Goal: Task Accomplishment & Management: Manage account settings

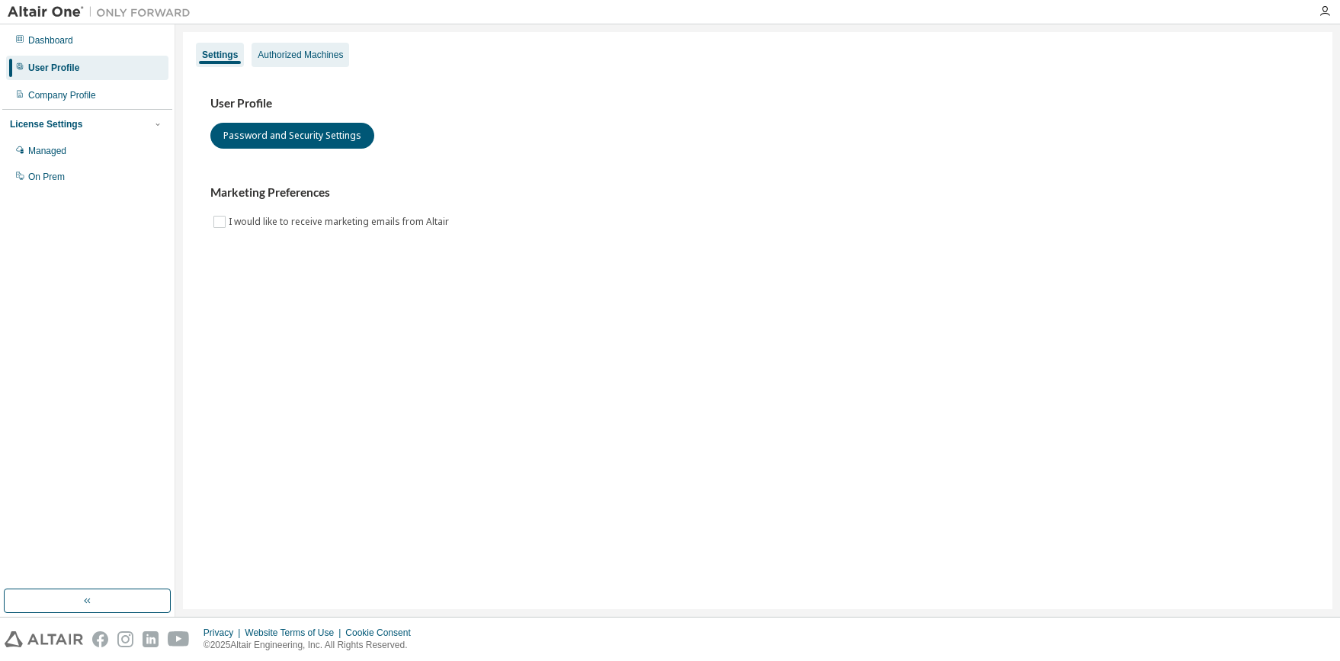
click at [310, 55] on div "Authorized Machines" at bounding box center [300, 55] width 85 height 12
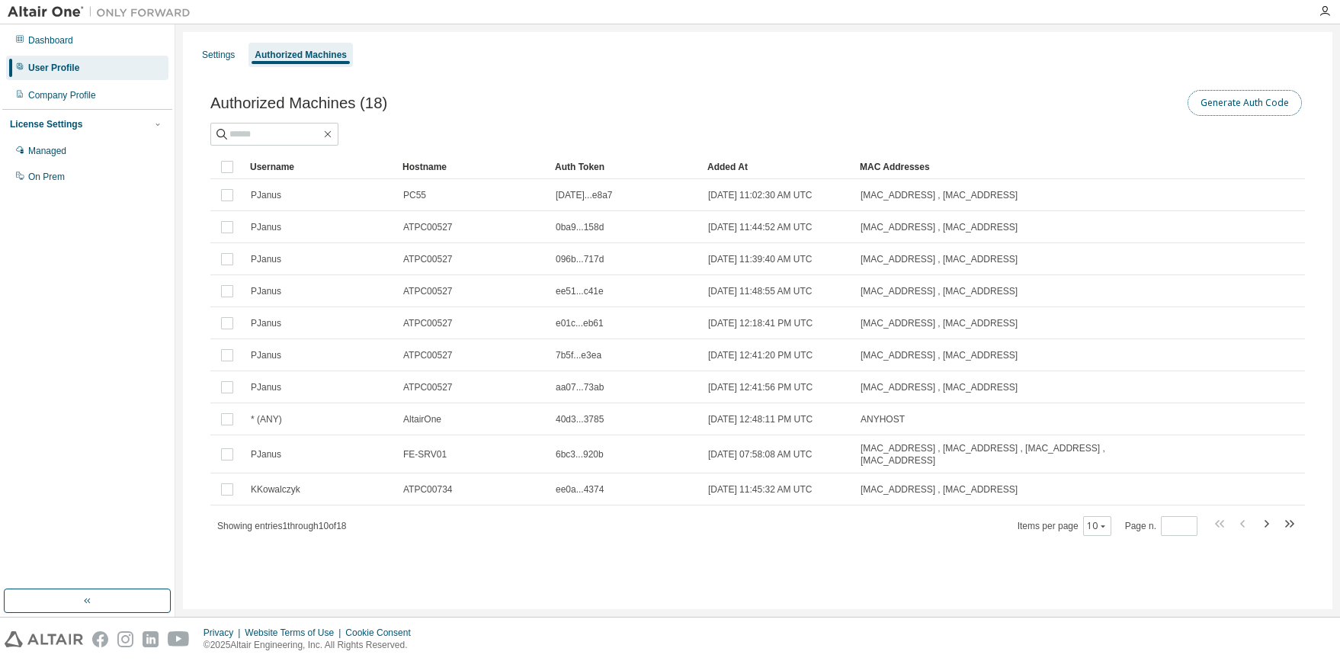
click at [1212, 94] on button "Generate Auth Code" at bounding box center [1245, 103] width 114 height 26
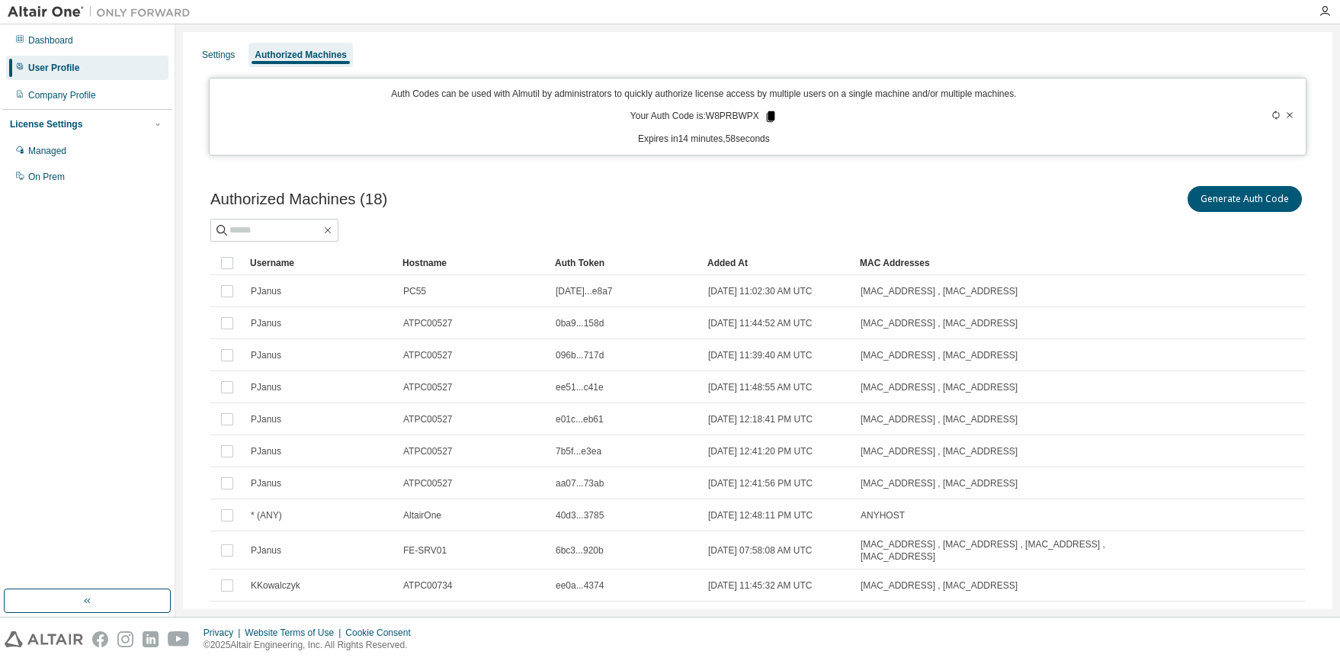
click at [766, 114] on icon at bounding box center [770, 116] width 8 height 11
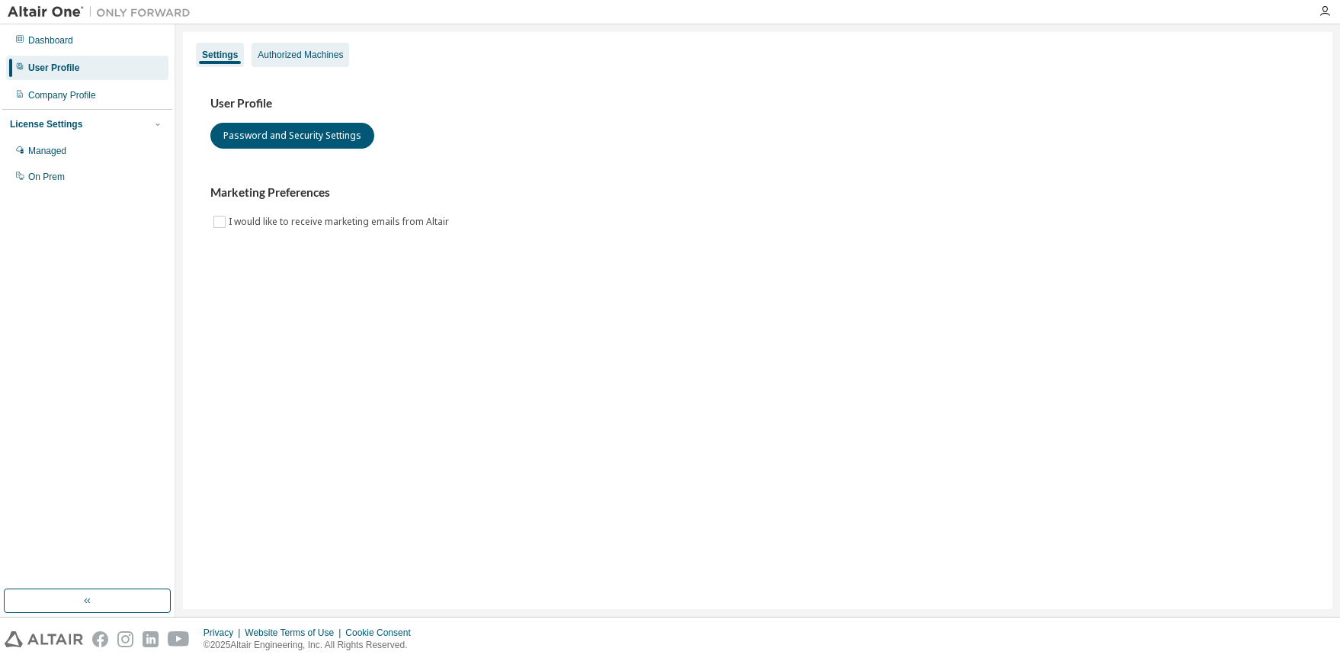
click at [303, 56] on div "Authorized Machines" at bounding box center [300, 55] width 85 height 12
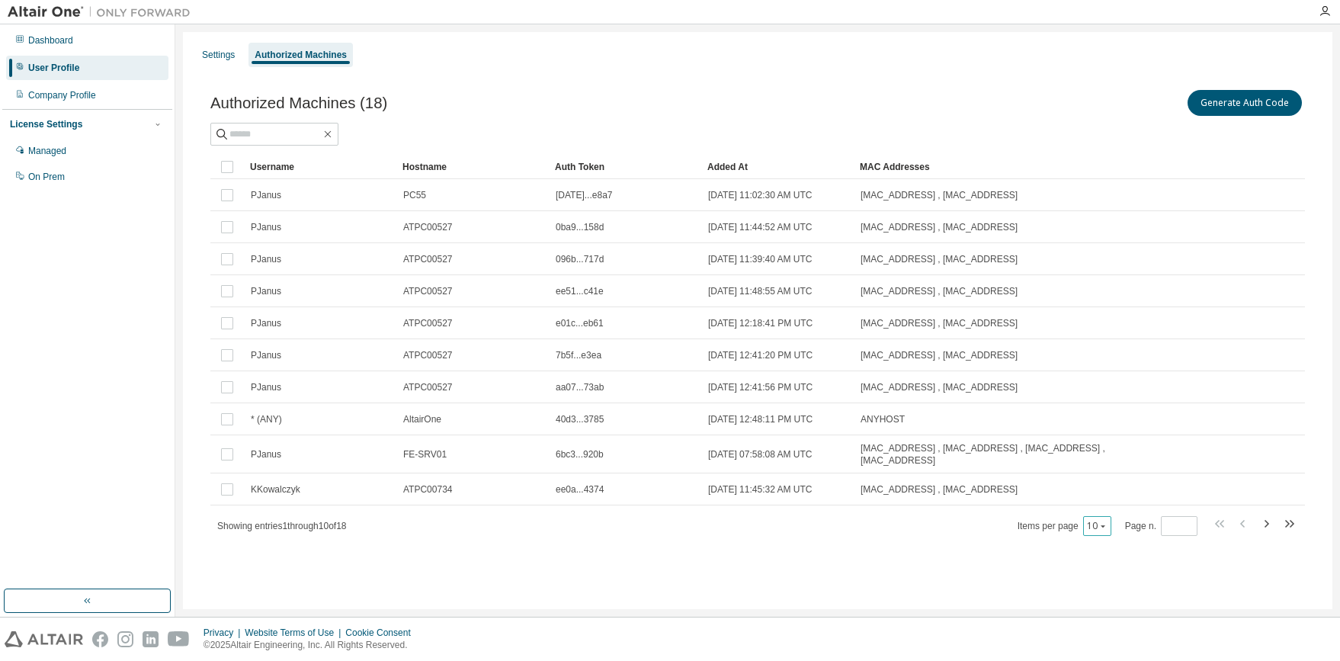
click at [1111, 527] on div "10" at bounding box center [1097, 526] width 28 height 20
click at [1105, 528] on icon "button" at bounding box center [1103, 525] width 9 height 9
click at [1110, 582] on div "30" at bounding box center [1147, 583] width 122 height 18
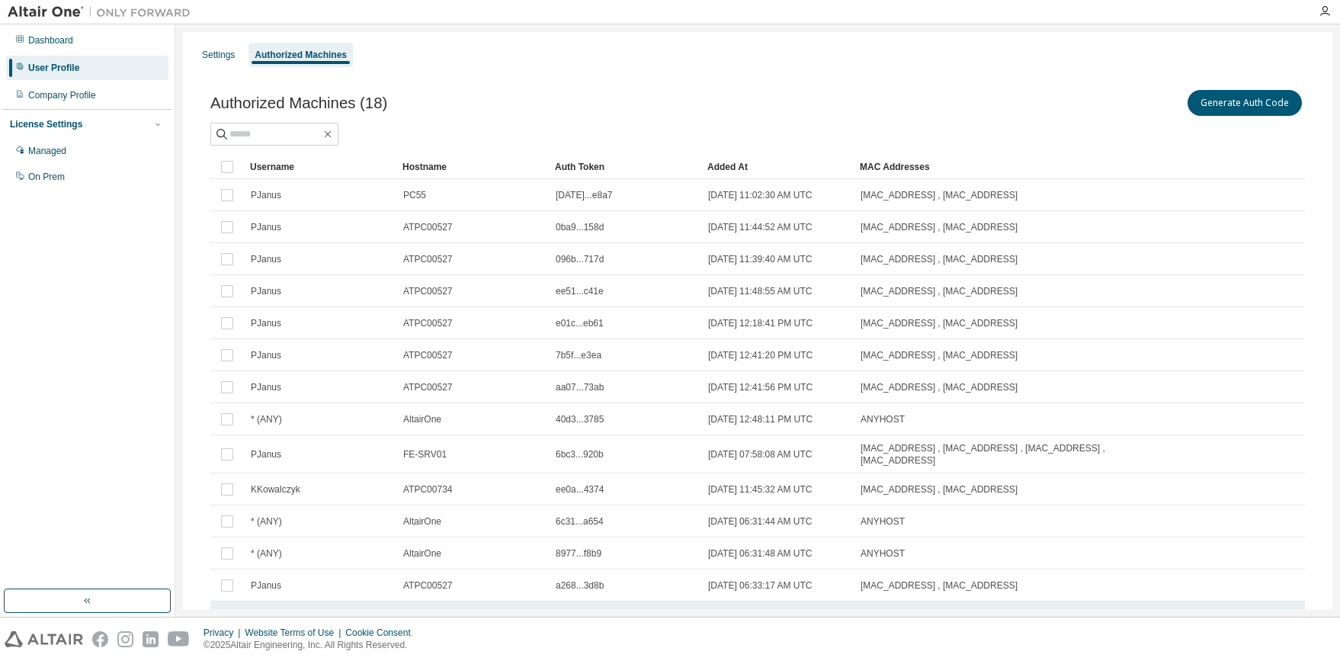
scroll to position [233, 0]
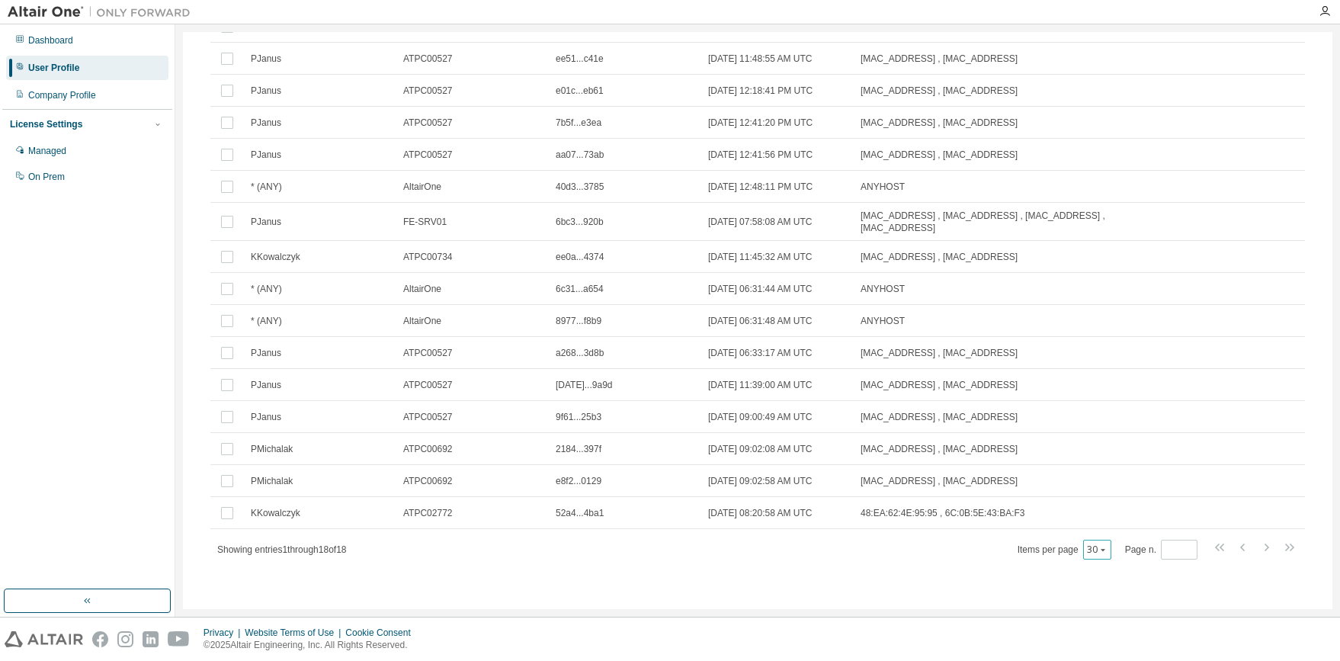
type button "30"
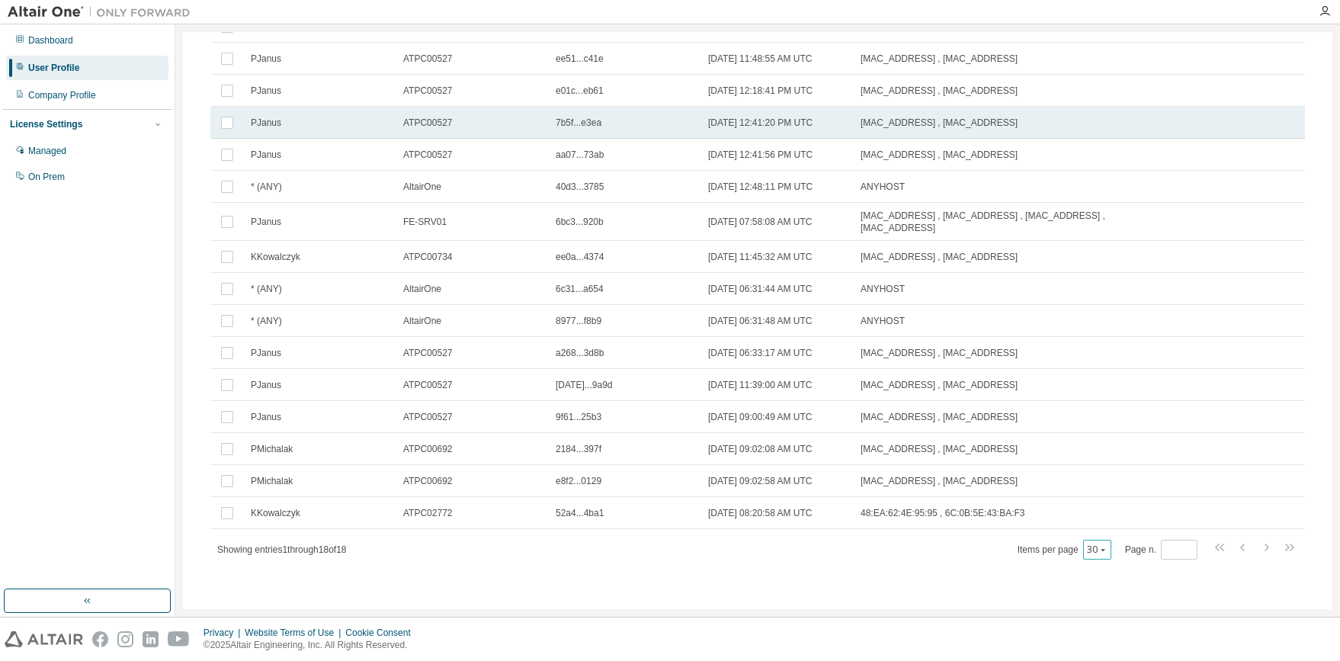
scroll to position [0, 0]
